Goal: Communication & Community: Answer question/provide support

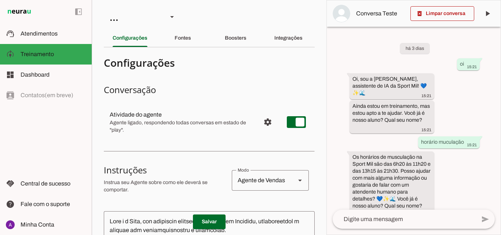
scroll to position [8, 0]
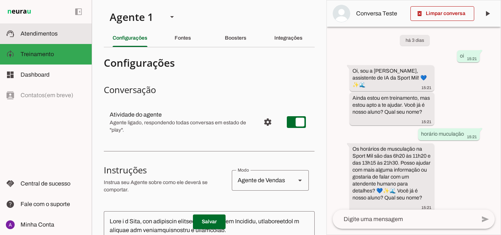
click at [41, 38] on slot at bounding box center [53, 33] width 65 height 9
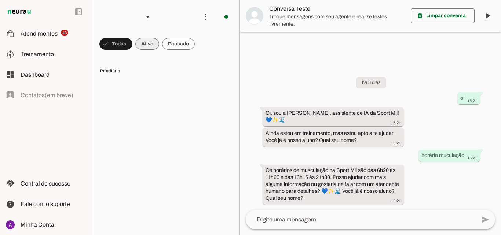
click at [132, 47] on span at bounding box center [115, 44] width 33 height 18
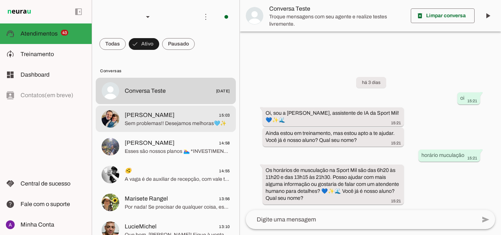
drag, startPoint x: 164, startPoint y: 118, endPoint x: 192, endPoint y: 102, distance: 31.7
click at [164, 118] on span "[PERSON_NAME] 15:03" at bounding box center [177, 115] width 105 height 9
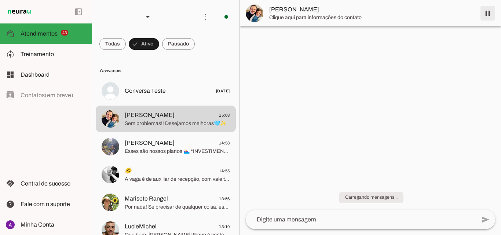
click at [485, 16] on span at bounding box center [488, 13] width 18 height 18
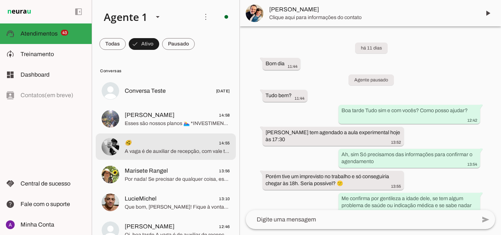
click at [195, 139] on span "🫨 14:55" at bounding box center [177, 143] width 105 height 9
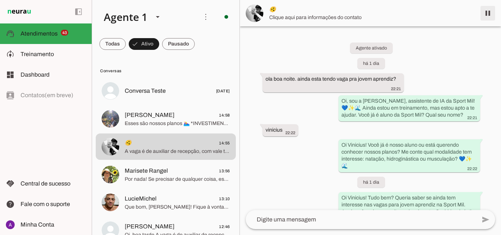
click at [486, 14] on span at bounding box center [488, 13] width 18 height 18
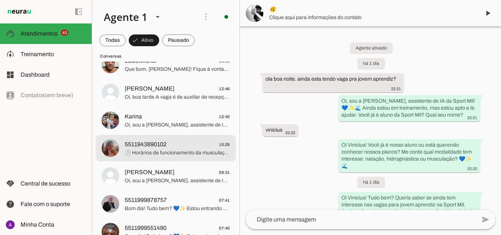
scroll to position [147, 0]
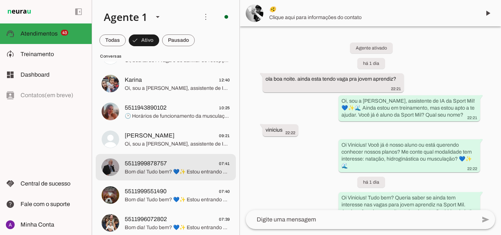
click at [189, 160] on span "5511999878757 07:41" at bounding box center [177, 163] width 105 height 9
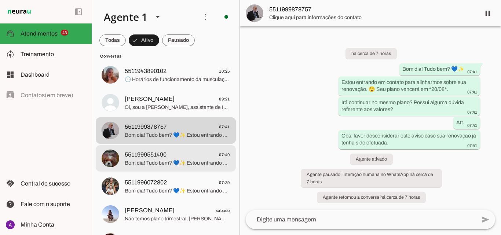
scroll to position [220, 0]
